Goal: Information Seeking & Learning: Find specific fact

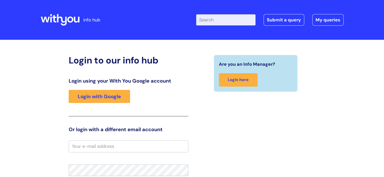
click at [217, 19] on input "Enter your search term here..." at bounding box center [225, 19] width 59 height 11
type input "pay band"
click button "Search" at bounding box center [0, 0] width 0 height 0
click at [217, 19] on input "Enter your search term here..." at bounding box center [225, 19] width 59 height 11
type input "pay band"
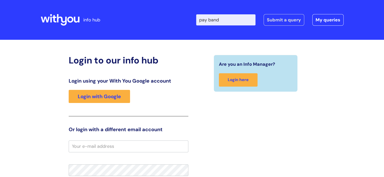
click button "Search" at bounding box center [0, 0] width 0 height 0
drag, startPoint x: 89, startPoint y: 2, endPoint x: 130, endPoint y: 58, distance: 69.3
click at [130, 58] on h2 "Login to our info hub" at bounding box center [129, 60] width 120 height 11
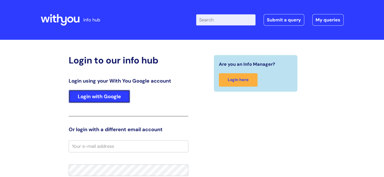
click at [114, 94] on link "Login with Google" at bounding box center [99, 96] width 61 height 13
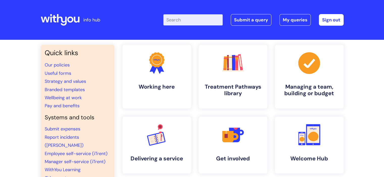
click at [192, 21] on input "Enter your search term here..." at bounding box center [192, 19] width 59 height 11
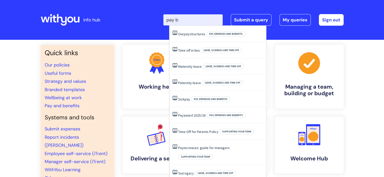
type input "pay ba"
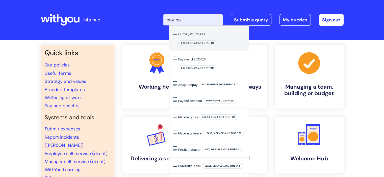
click at [198, 32] on link "Our pay structures" at bounding box center [191, 34] width 27 height 5
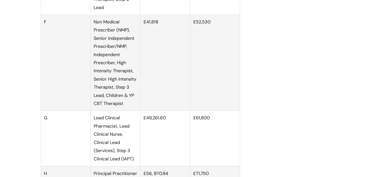
scroll to position [802, 0]
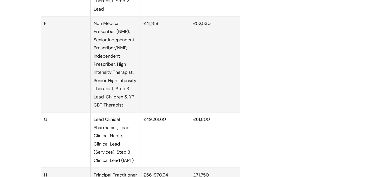
click at [82, 47] on td "F" at bounding box center [66, 64] width 50 height 96
